Goal: Task Accomplishment & Management: Manage account settings

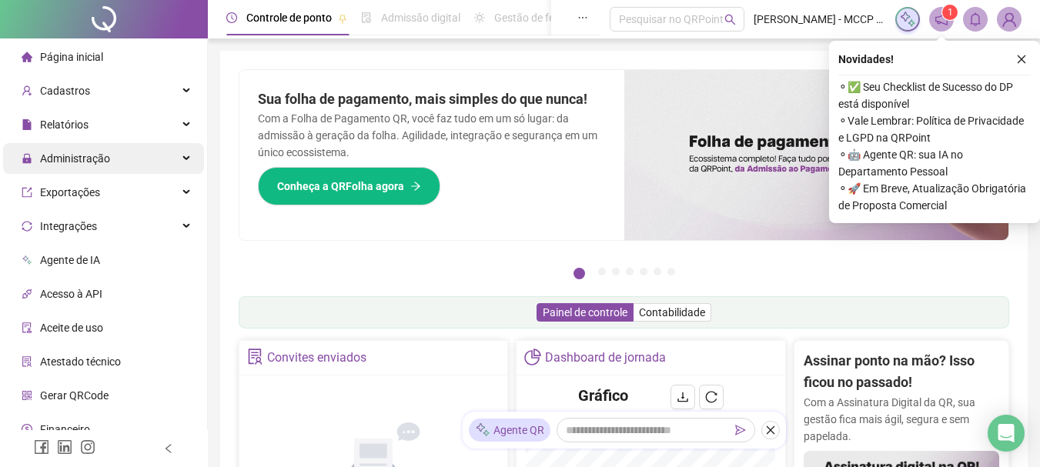
click at [159, 162] on div "Administração" at bounding box center [103, 158] width 201 height 31
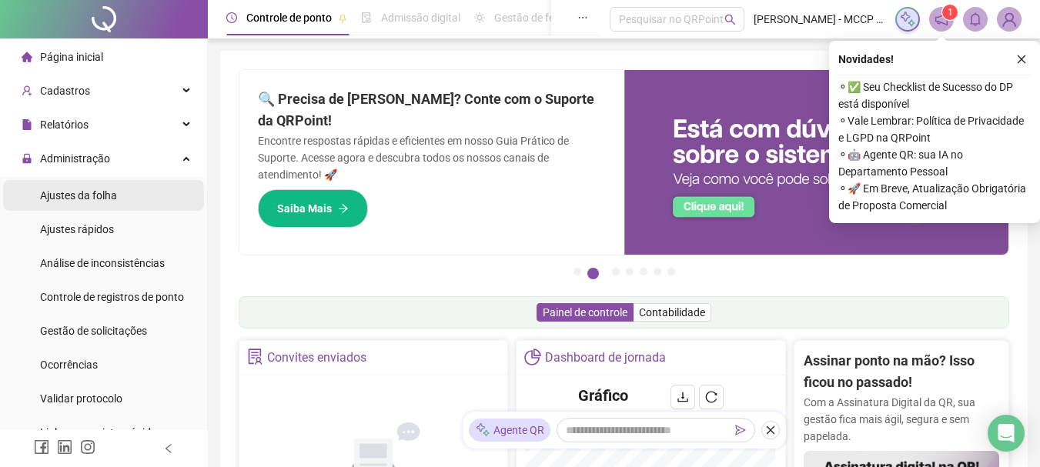
click at [76, 191] on span "Ajustes da folha" at bounding box center [78, 195] width 77 height 12
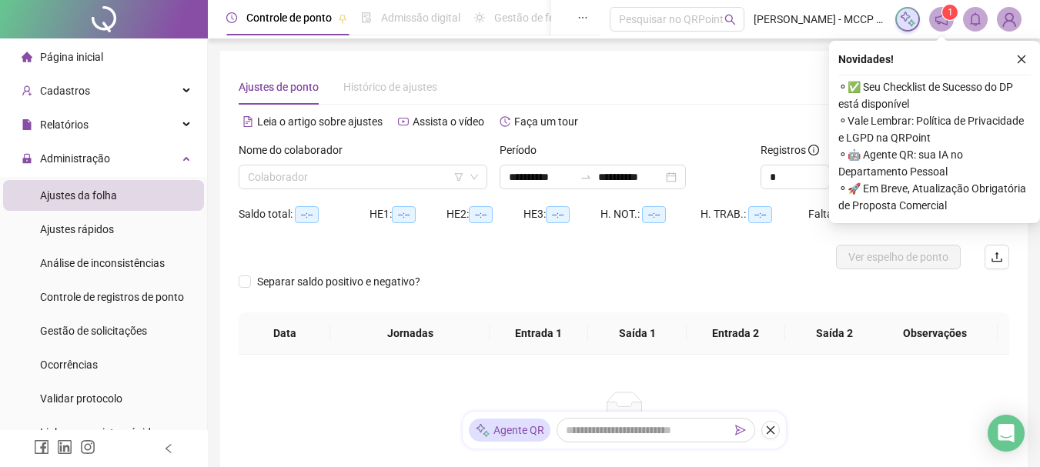
type input "**********"
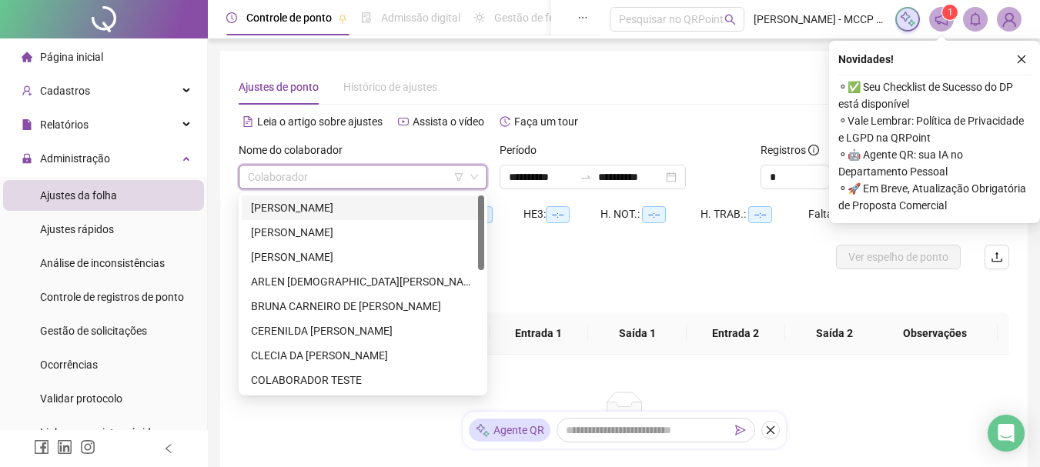
click at [280, 179] on input "search" at bounding box center [356, 176] width 216 height 23
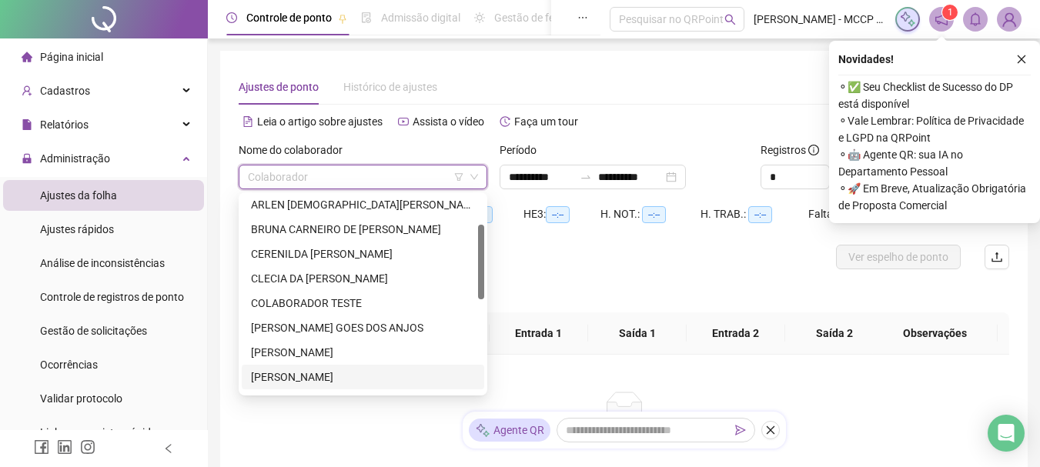
scroll to position [154, 0]
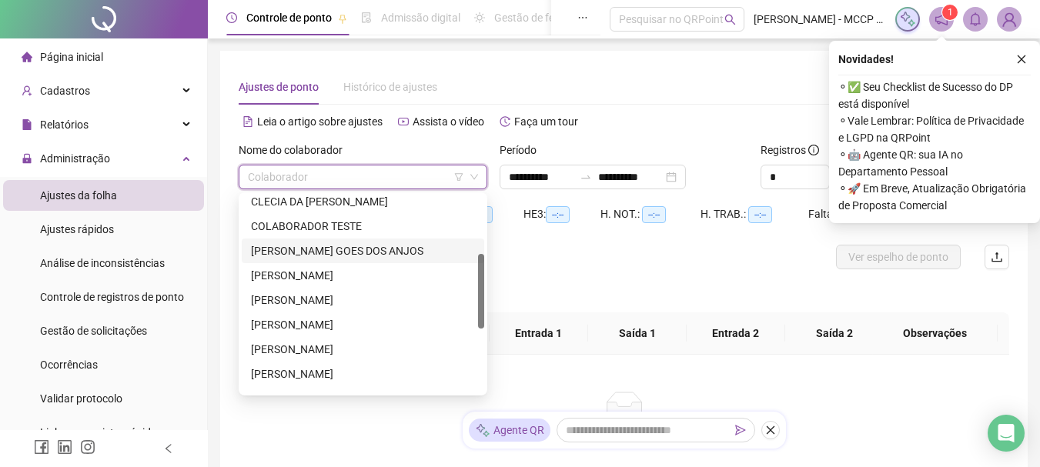
click at [301, 251] on div "[PERSON_NAME] GOES DOS ANJOS" at bounding box center [363, 250] width 224 height 17
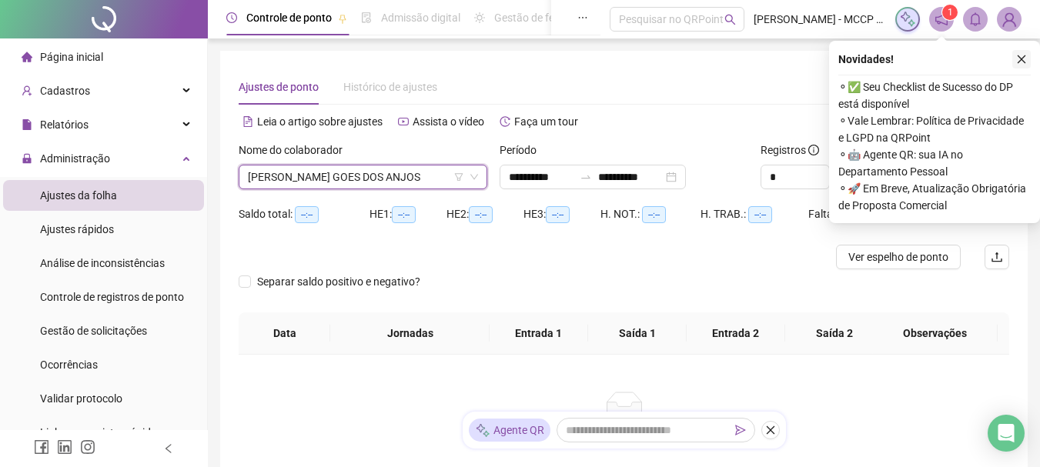
click at [1018, 57] on icon "close" at bounding box center [1021, 59] width 11 height 11
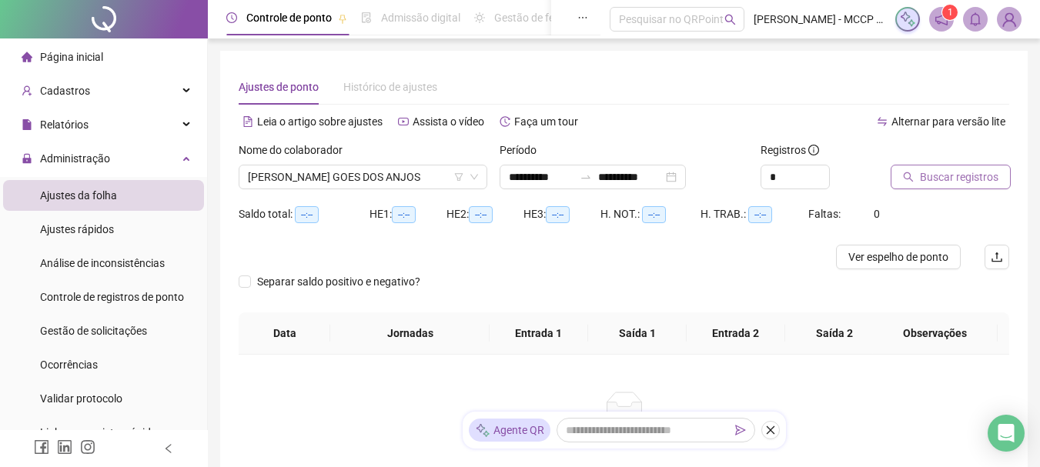
click at [946, 182] on span "Buscar registros" at bounding box center [959, 177] width 78 height 17
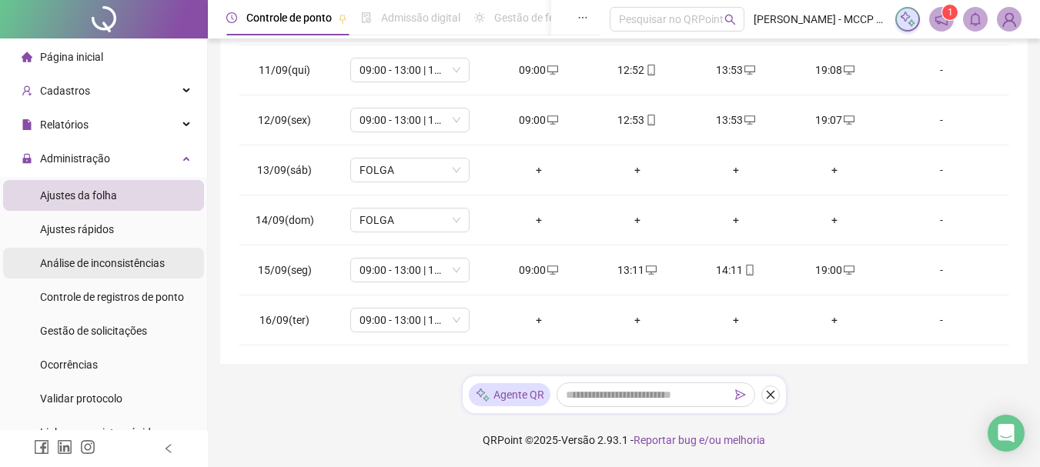
scroll to position [77, 0]
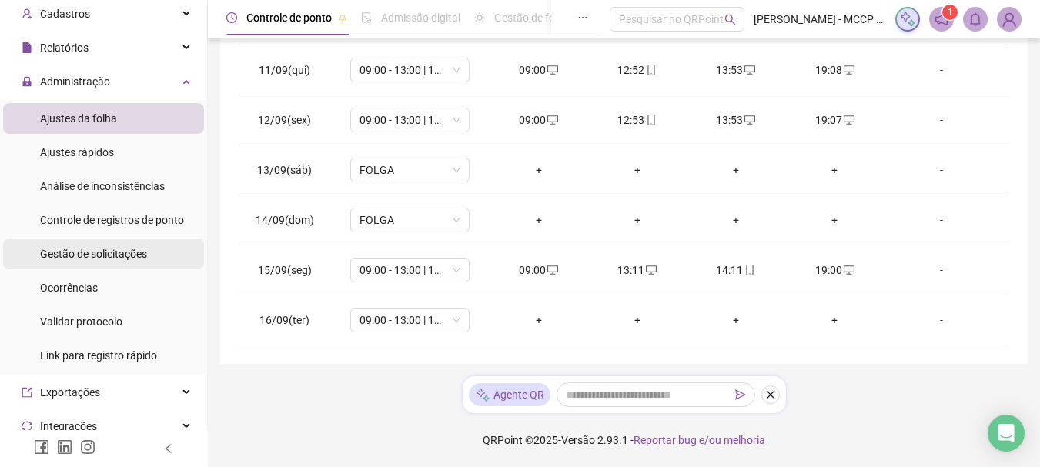
click at [88, 256] on span "Gestão de solicitações" at bounding box center [93, 254] width 107 height 12
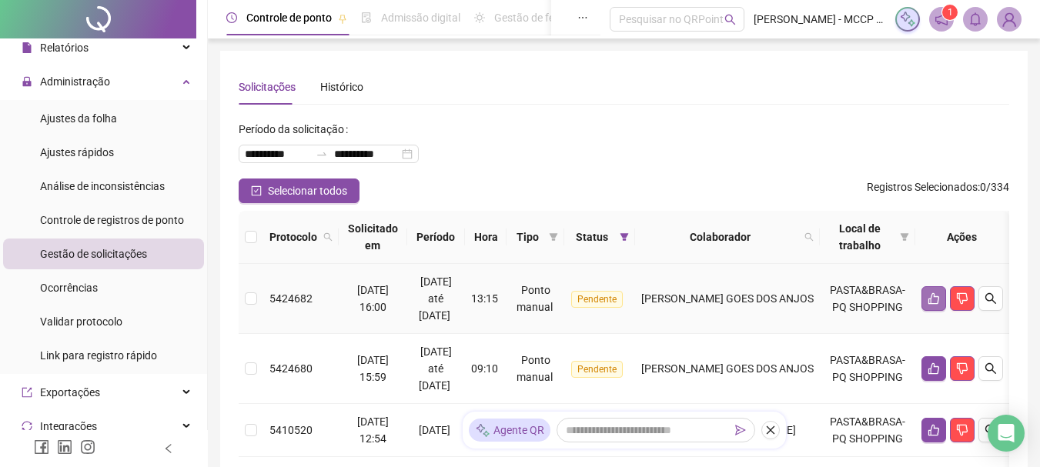
click at [937, 296] on icon "like" at bounding box center [933, 299] width 11 height 12
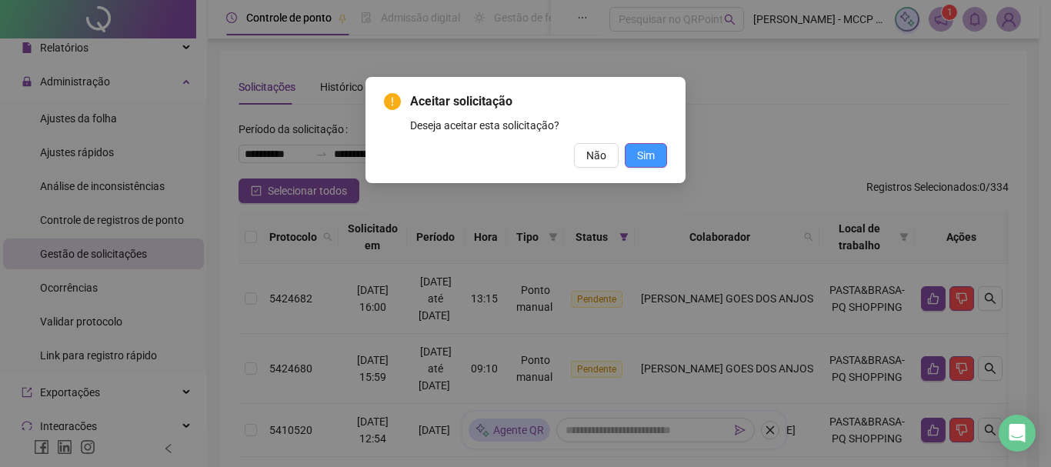
click at [650, 152] on span "Sim" at bounding box center [646, 155] width 18 height 17
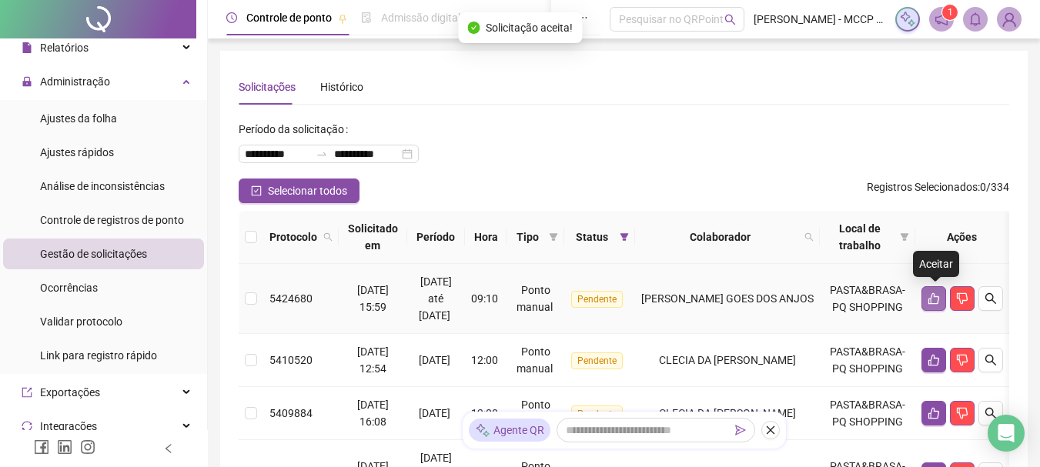
click at [930, 294] on icon "like" at bounding box center [933, 298] width 12 height 12
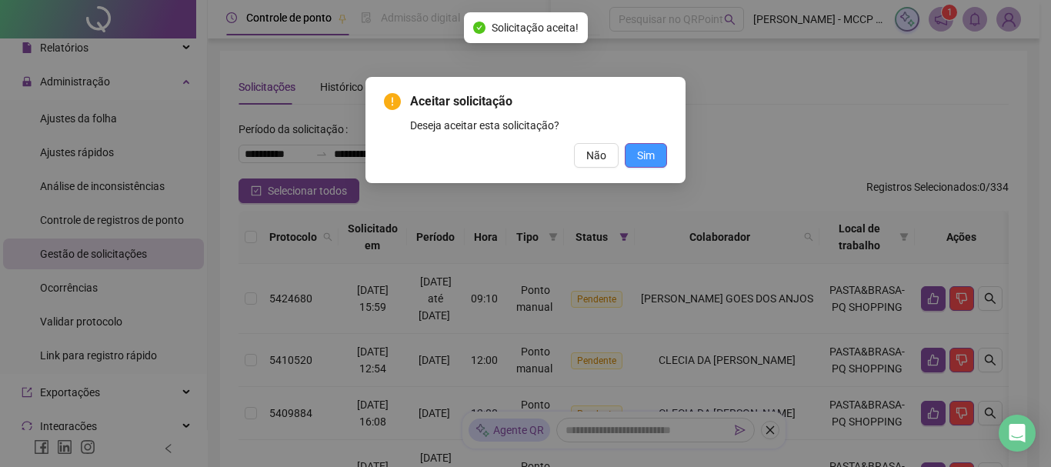
click at [646, 149] on span "Sim" at bounding box center [646, 155] width 18 height 17
